Goal: Task Accomplishment & Management: Complete application form

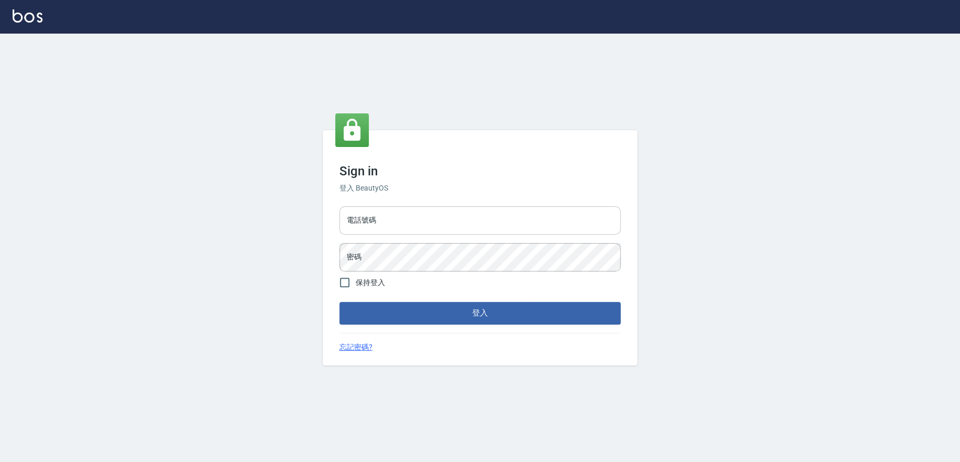
click at [430, 218] on input "電話號碼" at bounding box center [479, 220] width 281 height 28
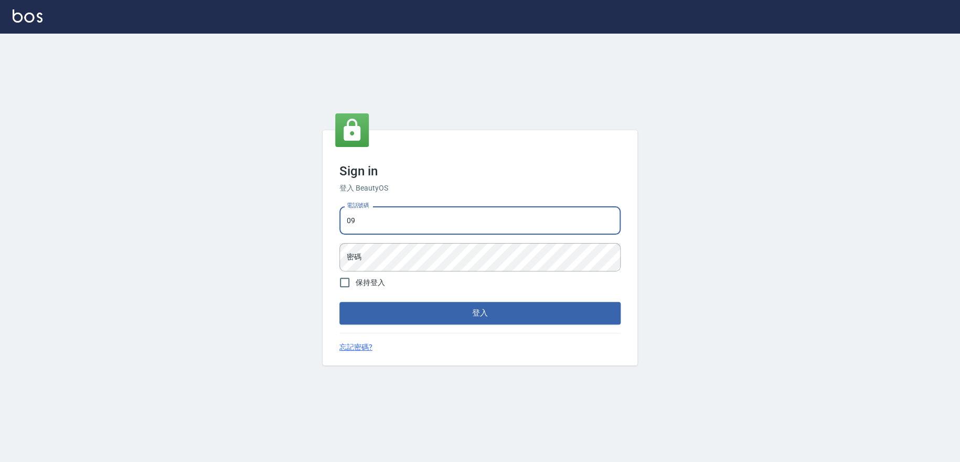
type input "0909258357"
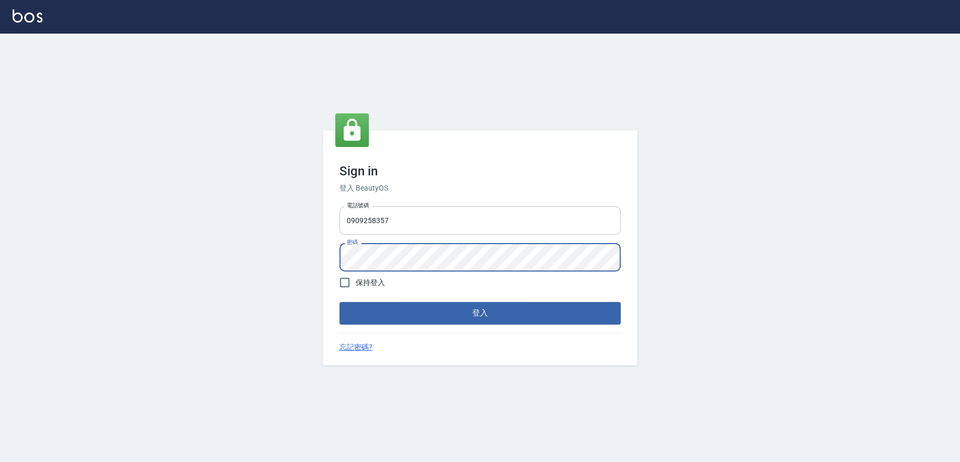
click at [339, 302] on button "登入" at bounding box center [479, 313] width 281 height 22
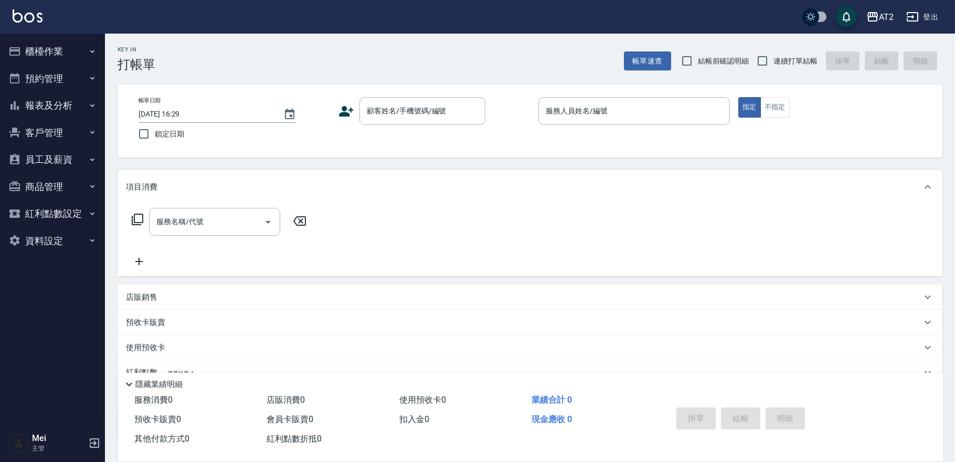
click at [712, 63] on span "結帳前確認明細" at bounding box center [723, 61] width 51 height 11
click at [698, 63] on input "結帳前確認明細" at bounding box center [687, 61] width 22 height 22
checkbox input "true"
click at [780, 56] on span "連續打單結帳" at bounding box center [795, 61] width 44 height 11
click at [773, 56] on input "連續打單結帳" at bounding box center [762, 61] width 22 height 22
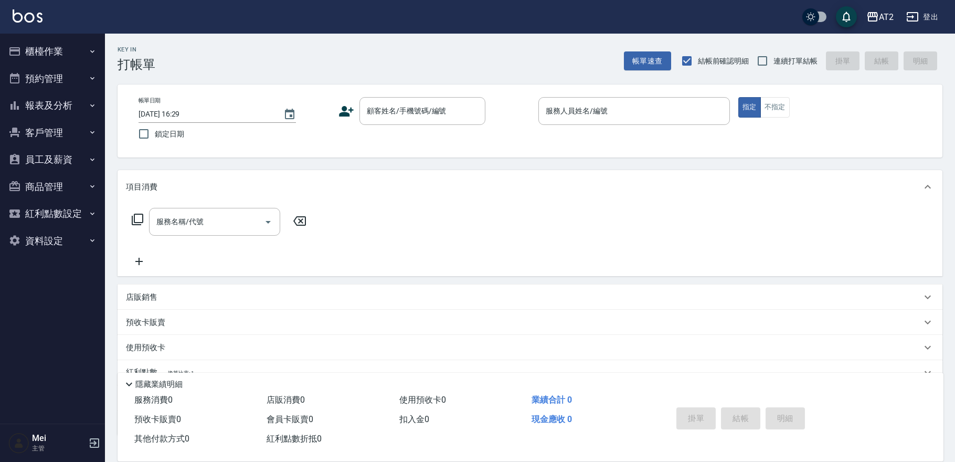
checkbox input "true"
click at [438, 119] on input "顧客姓名/手機號碼/編號" at bounding box center [414, 111] width 101 height 18
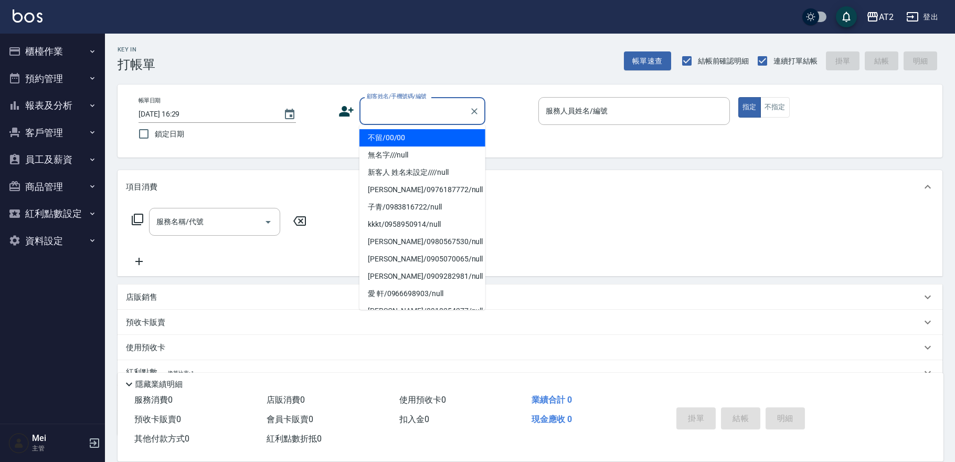
click at [426, 131] on li "不留/00/00" at bounding box center [422, 137] width 126 height 17
type input "不留/00/00"
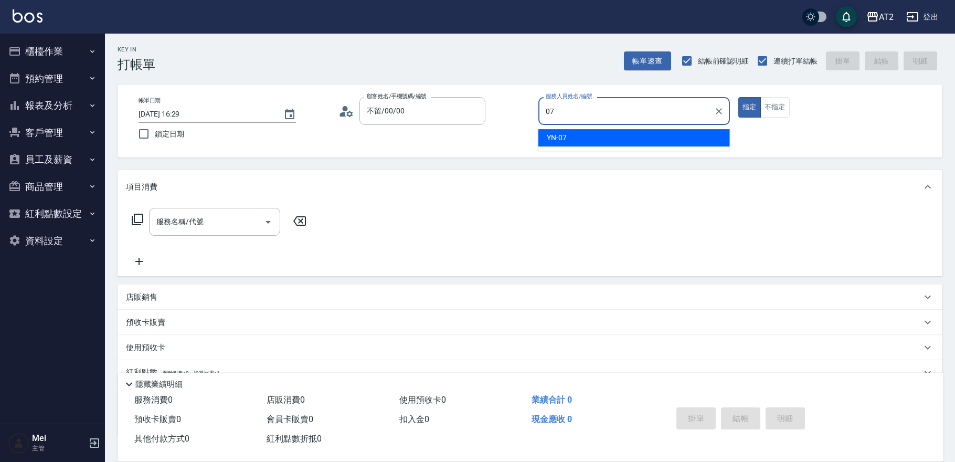
type input "YN-07"
type button "true"
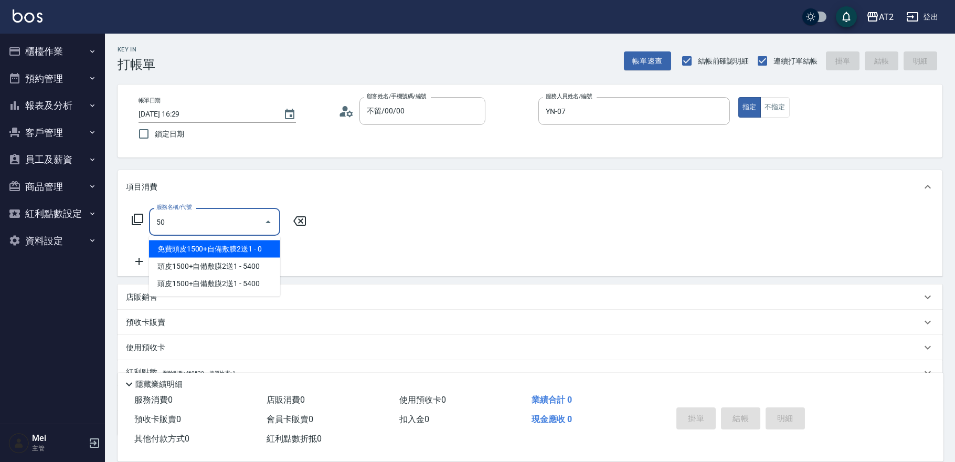
type input "501"
type input "100"
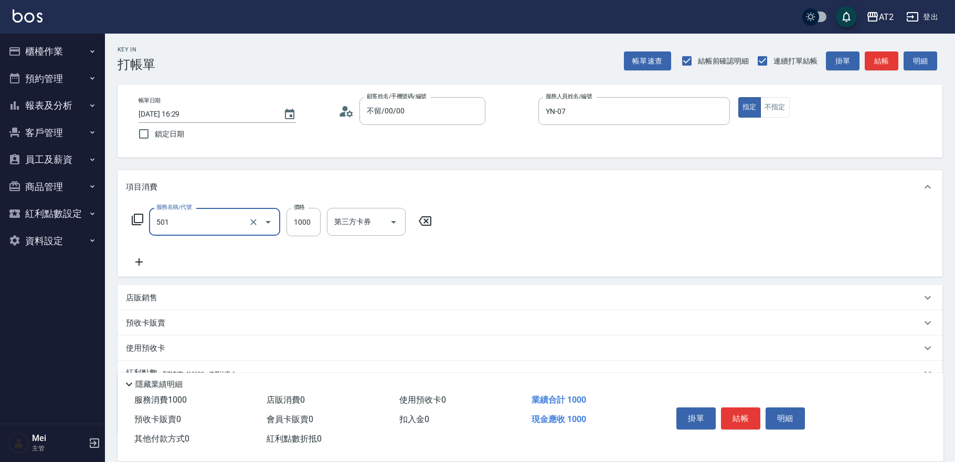
type input "染髮(501)"
type input "0"
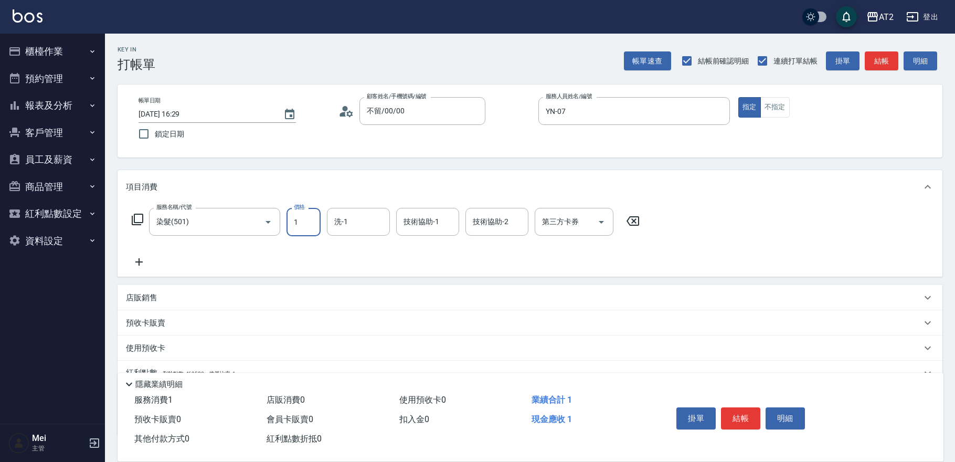
type input "19"
type input "10"
type input "198"
type input "190"
type input "1980"
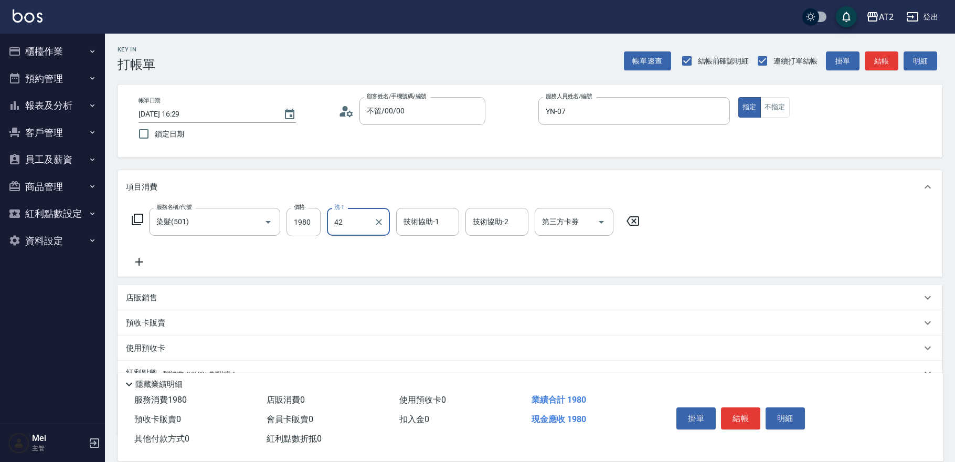
type input "軒軒-42"
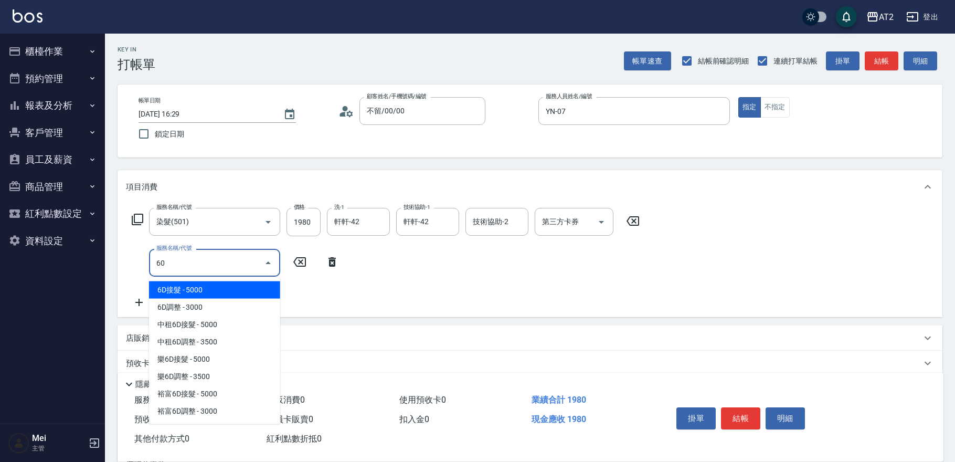
type input "601"
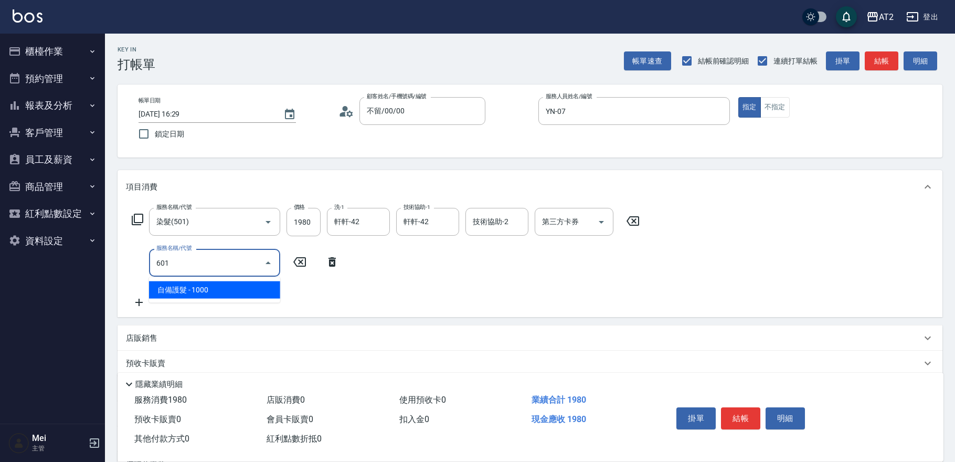
type input "290"
type input "自備護髮(601)"
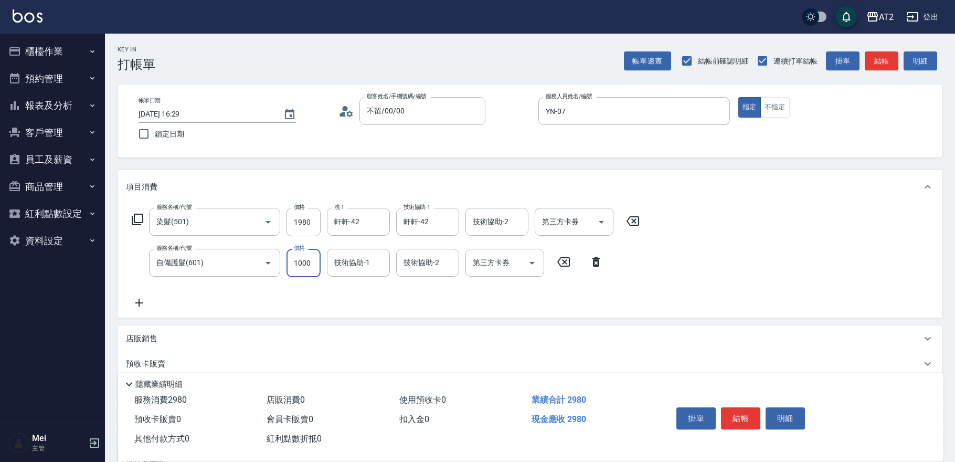
type input "190"
type input "15"
type input "210"
type input "1500"
type input "340"
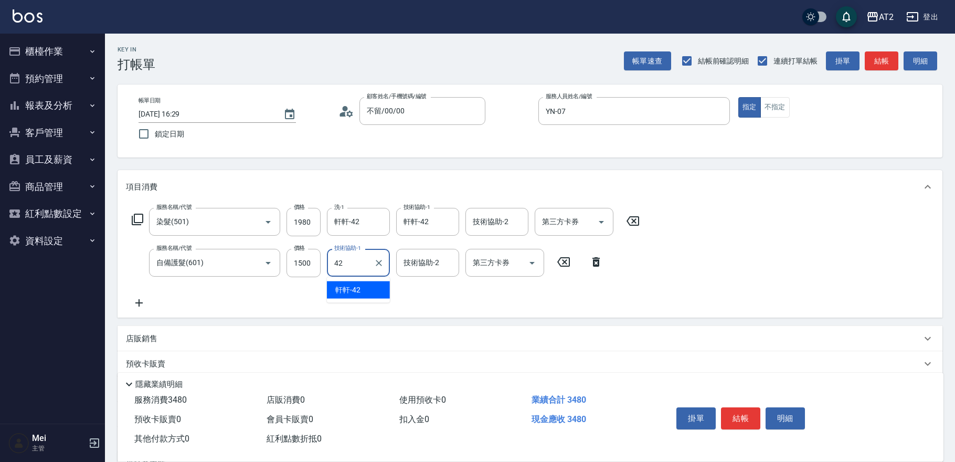
type input "軒軒-42"
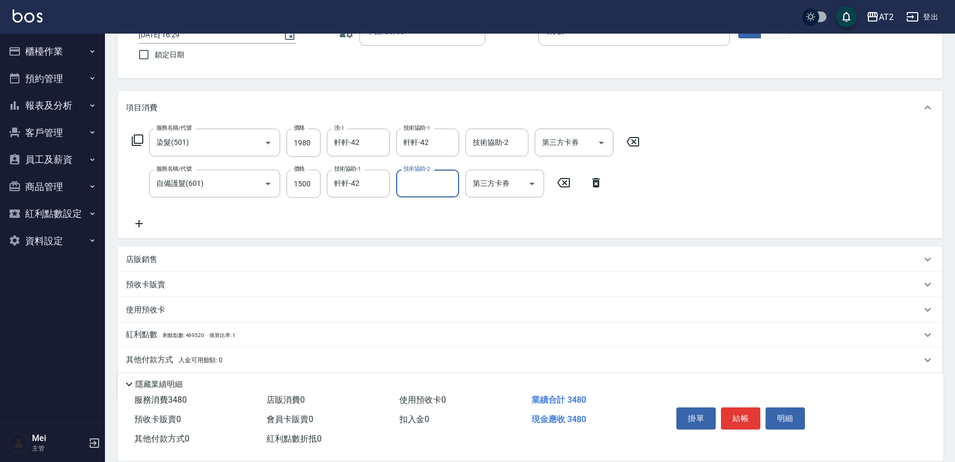
scroll to position [114, 0]
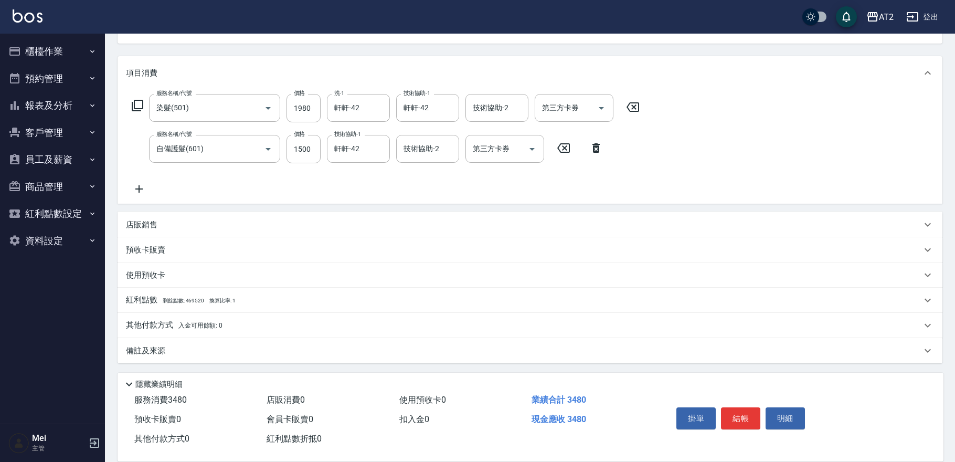
click at [168, 333] on div "其他付款方式 入金可用餘額: 0" at bounding box center [529, 325] width 824 height 25
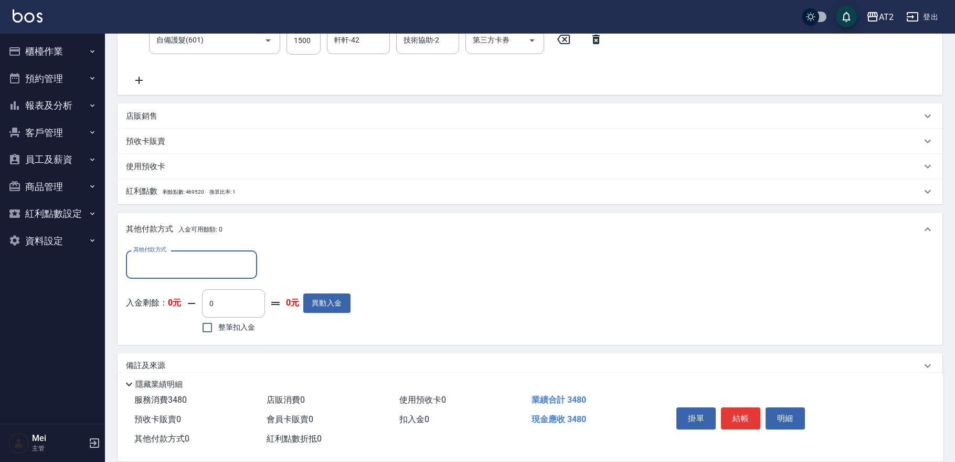
scroll to position [225, 0]
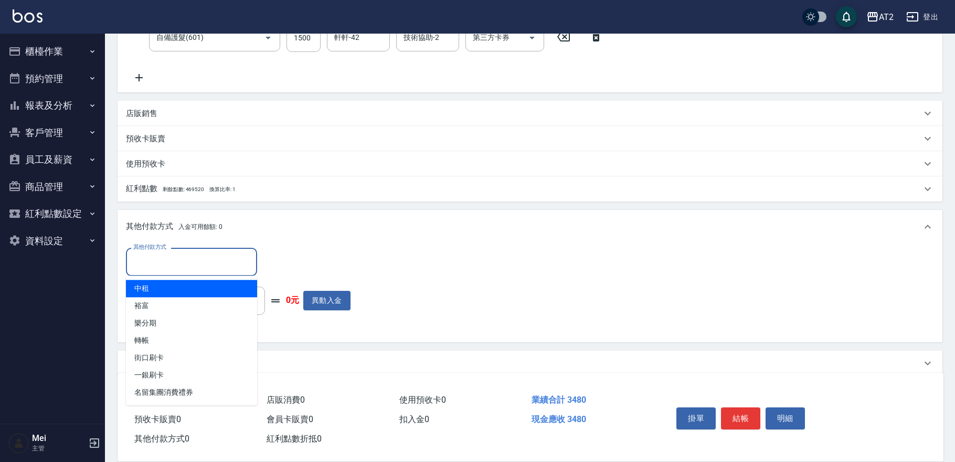
click at [167, 257] on input "其他付款方式" at bounding box center [192, 261] width 122 height 18
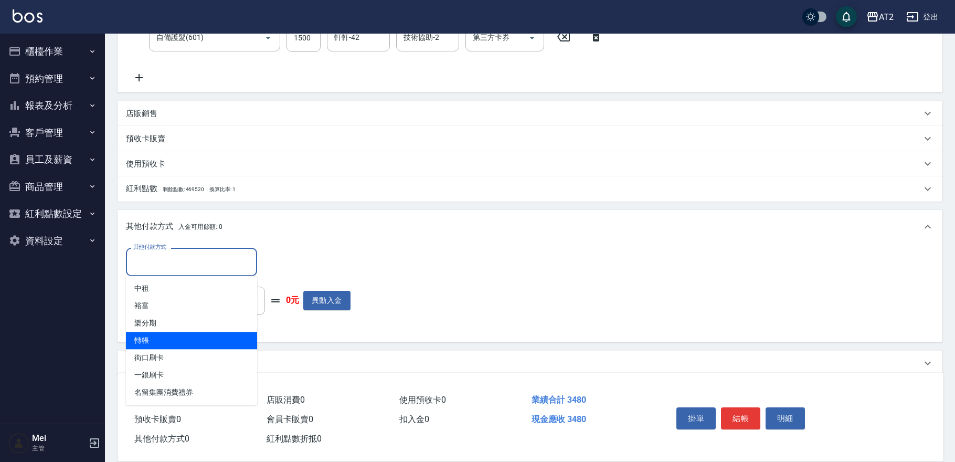
click at [198, 346] on span "轉帳" at bounding box center [191, 339] width 131 height 17
type input "轉帳"
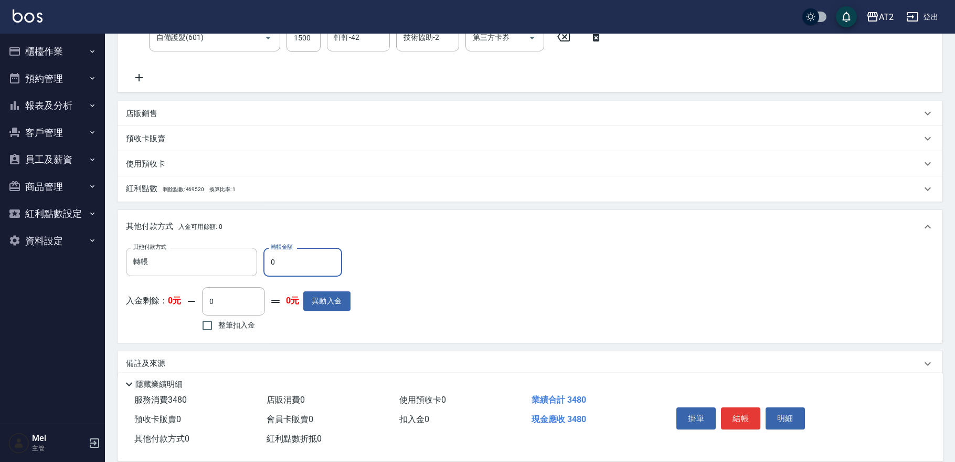
click at [286, 267] on input "0" at bounding box center [302, 262] width 79 height 28
type input "10"
type input "330"
type input "1000"
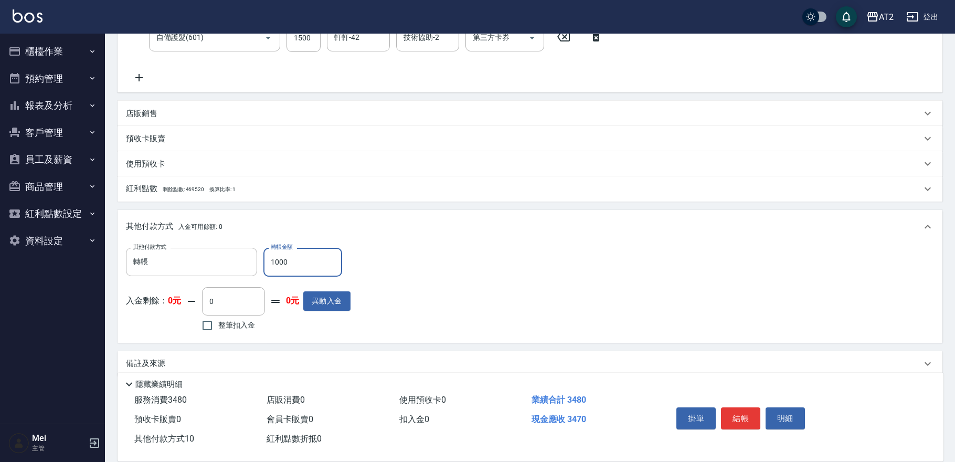
type input "240"
type input "[DATE] 16:30"
type input "0"
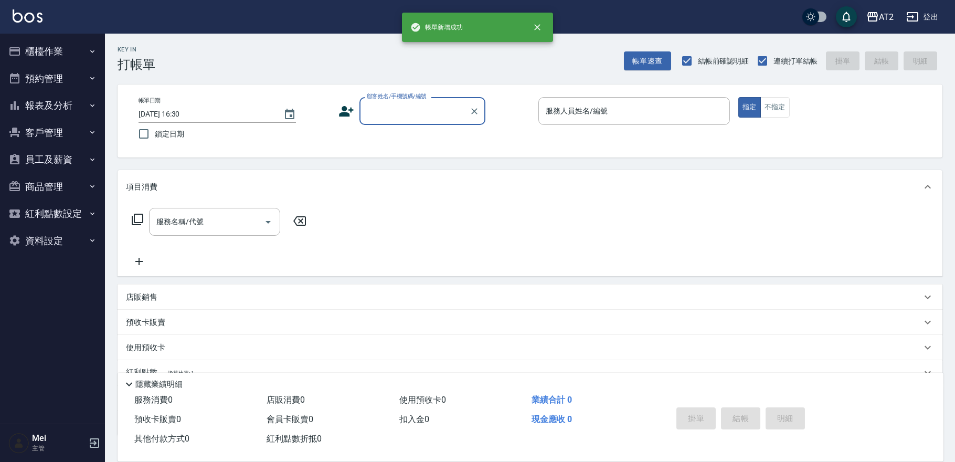
scroll to position [0, 0]
click at [400, 120] on input "顧客姓名/手機號碼/編號" at bounding box center [414, 111] width 101 height 18
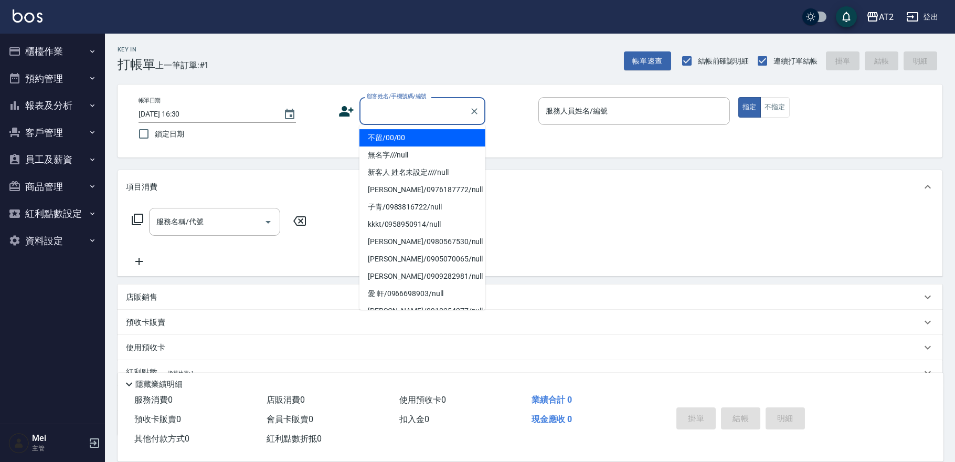
click at [389, 142] on li "不留/00/00" at bounding box center [422, 137] width 126 height 17
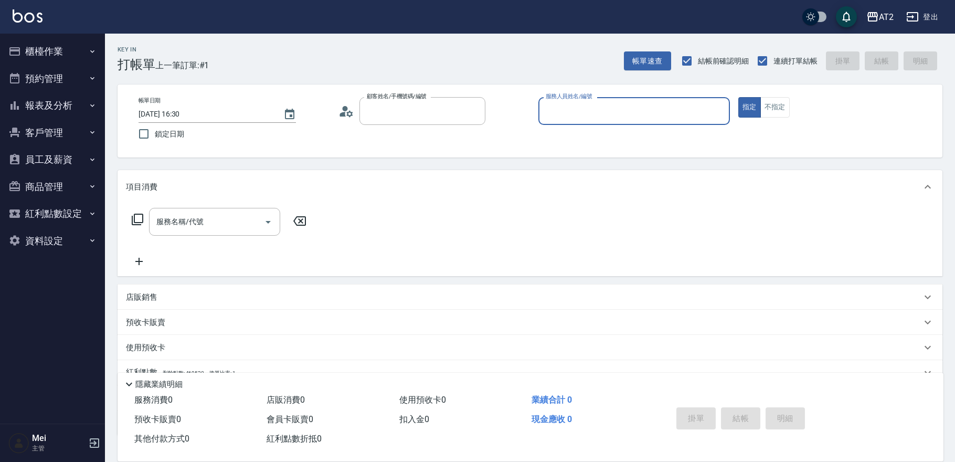
type input "不留/00/00"
type input "[PERSON_NAME]-10"
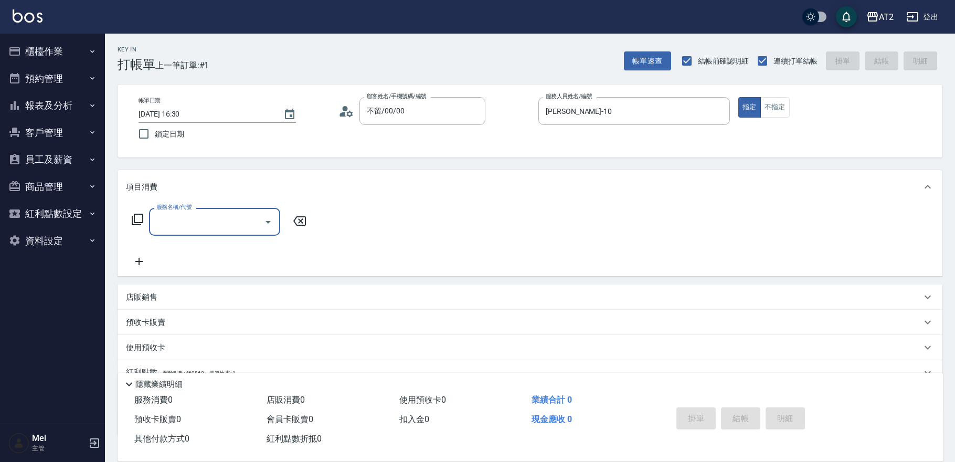
type input "5"
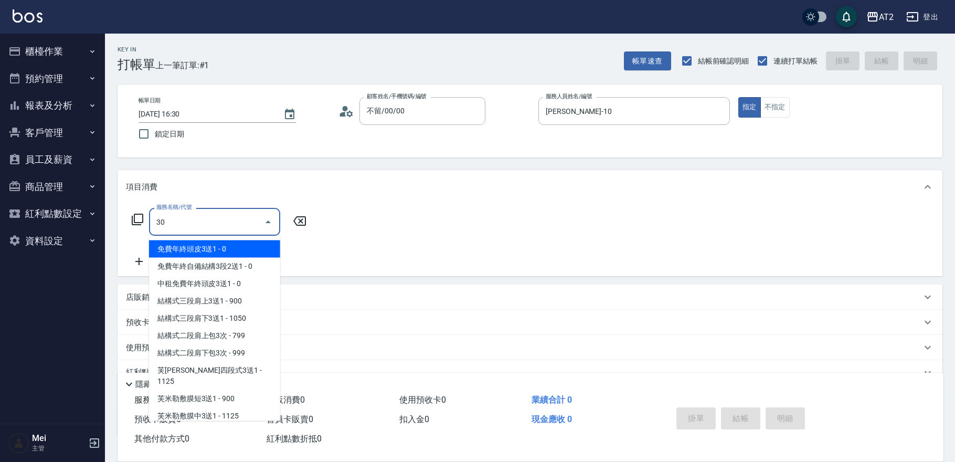
type input "301"
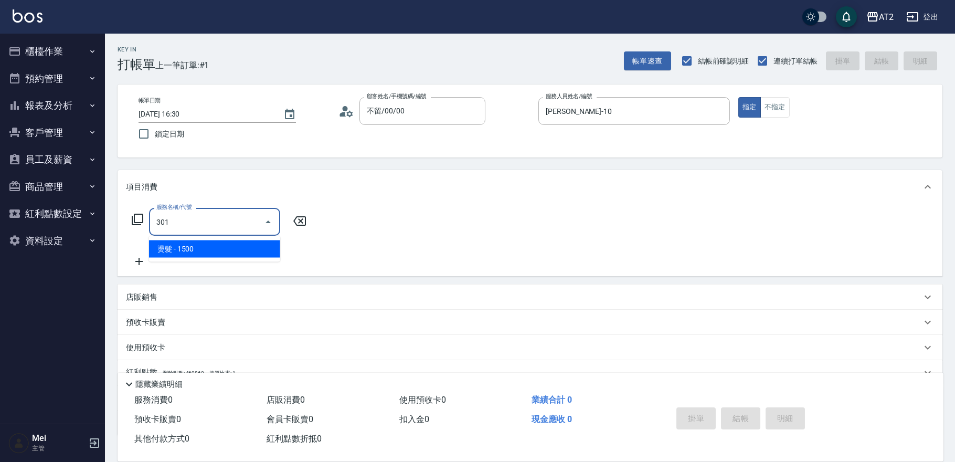
type input "150"
type input "燙髮(301)"
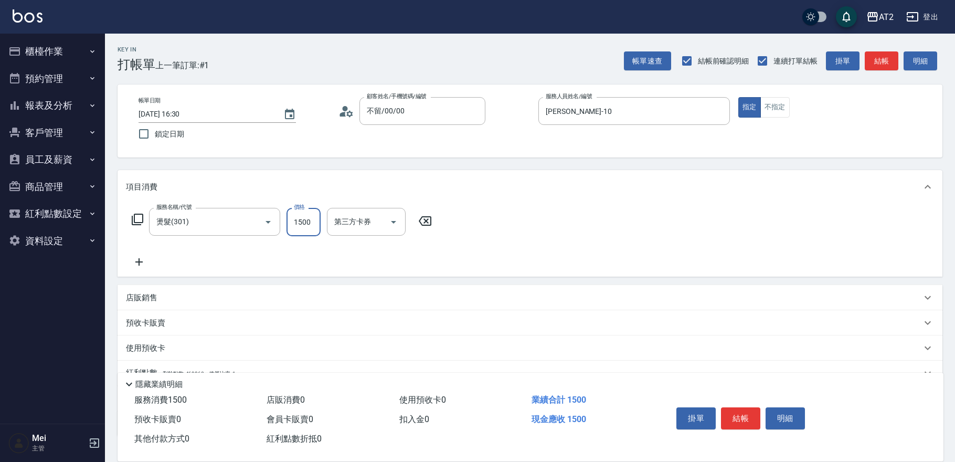
type input "0"
type input "21"
type input "20"
type input "219"
type input "210"
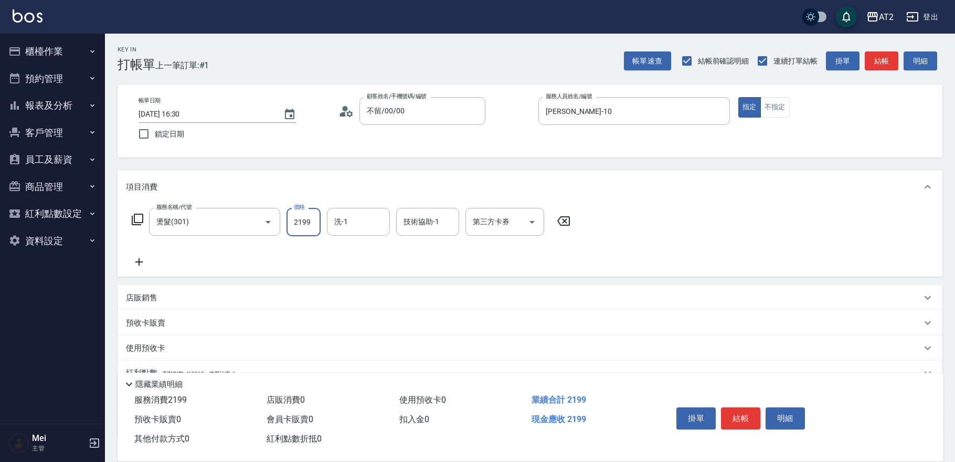
type input "2199"
type input "[PERSON_NAME]-31"
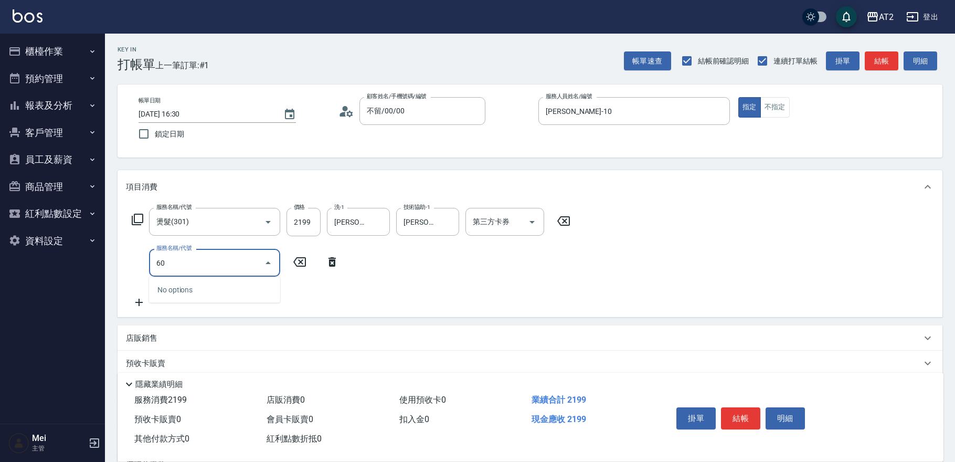
type input "601"
type input "310"
type input "自備護髮(601)"
type input "210"
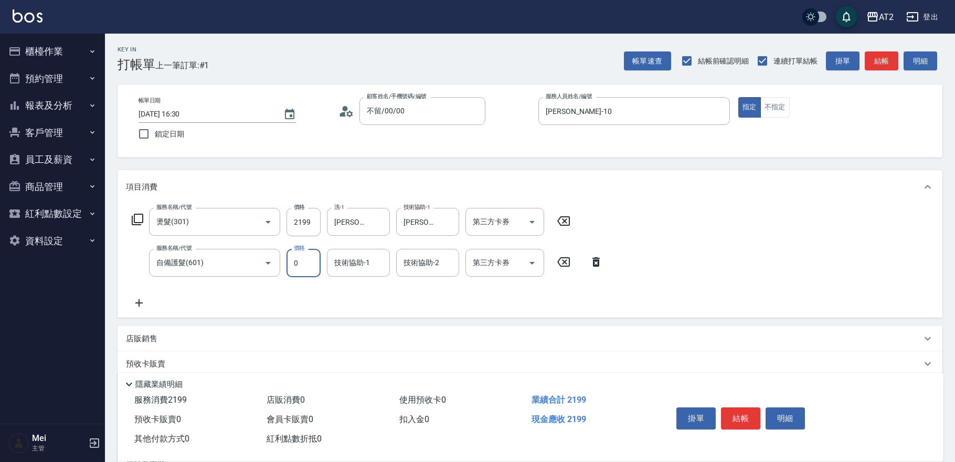
type input "0"
type input "[PERSON_NAME]-31"
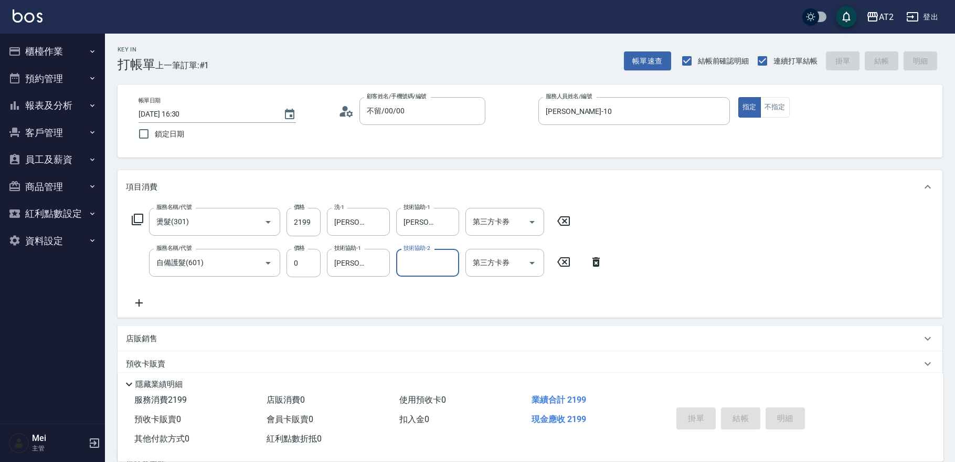
type input "0"
